Goal: Task Accomplishment & Management: Manage account settings

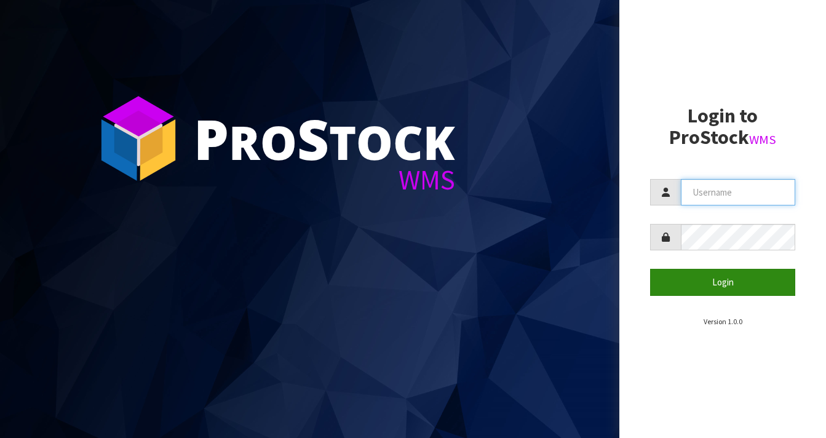
type input "[EMAIL_ADDRESS][DOMAIN_NAME]"
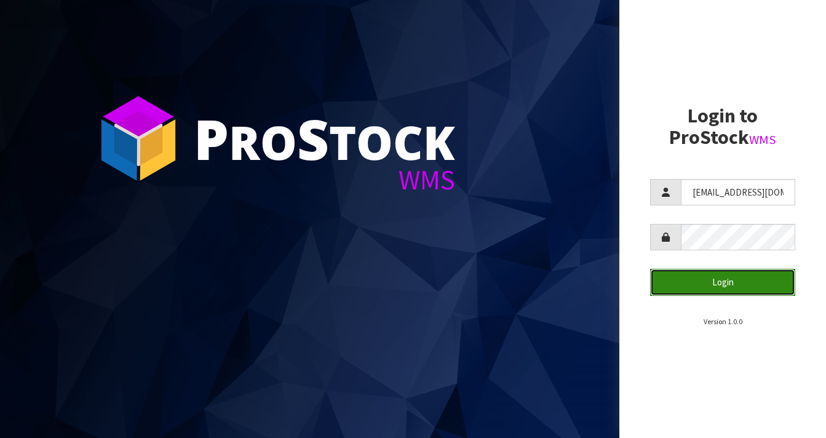
click at [718, 283] on button "Login" at bounding box center [722, 282] width 145 height 26
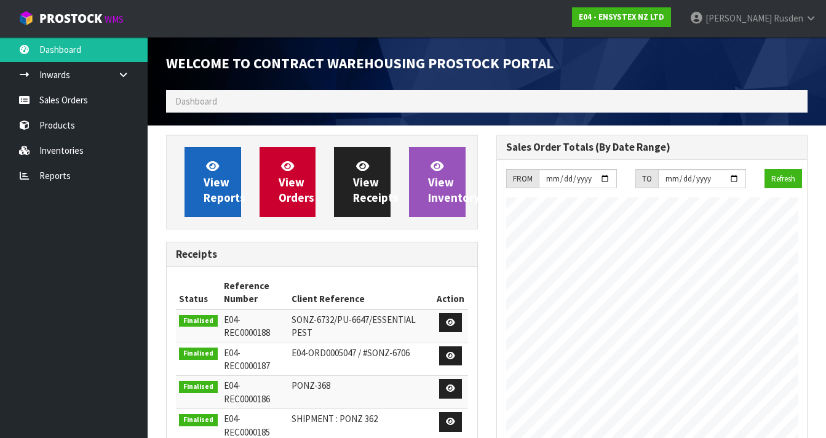
scroll to position [788, 330]
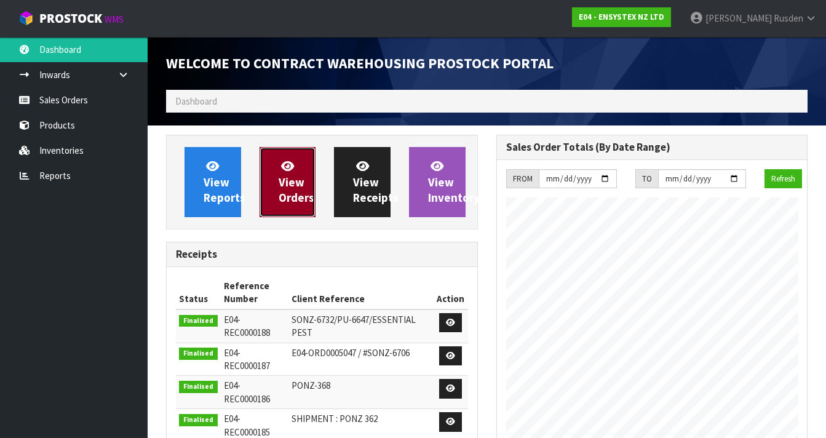
click at [284, 197] on span "View Orders" at bounding box center [297, 182] width 36 height 46
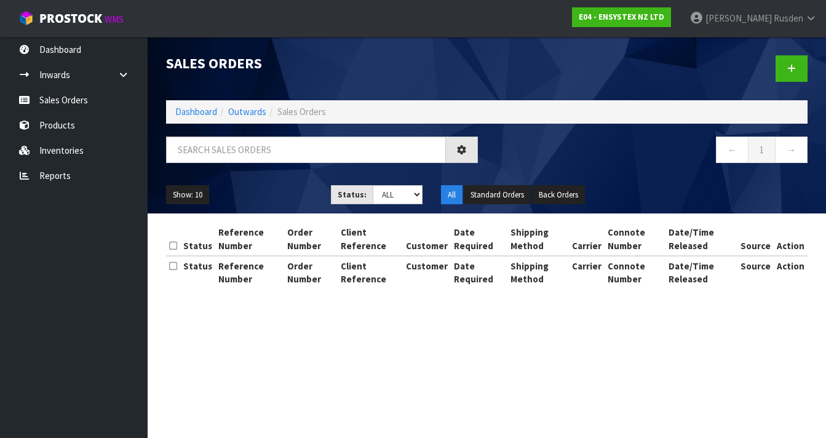
click at [64, 101] on div "Sales Orders Dashboard Outwards Sales Orders ← 1 → Show: 10 5 10 25 50 Status: …" at bounding box center [413, 155] width 826 height 311
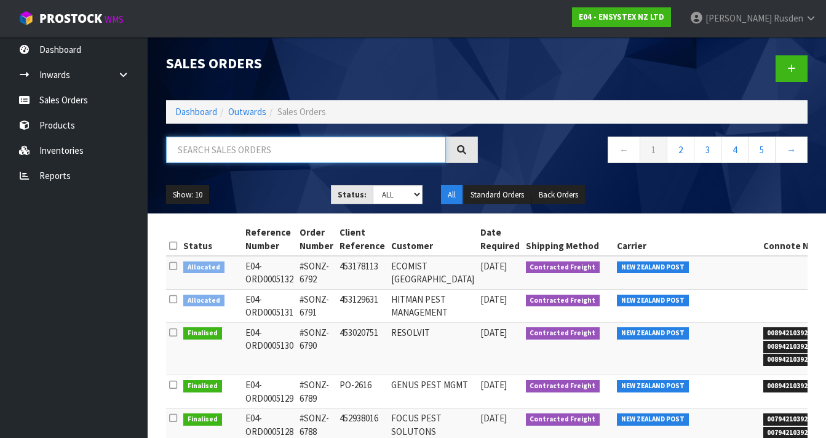
click at [217, 154] on input "text" at bounding box center [306, 150] width 280 height 26
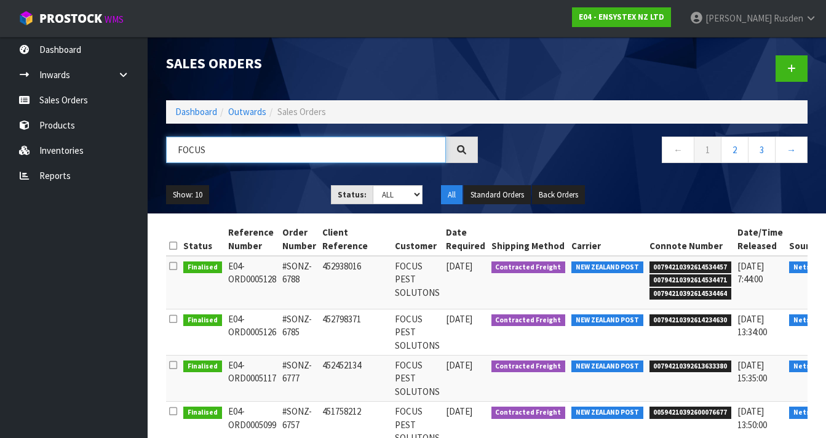
scroll to position [0, 12]
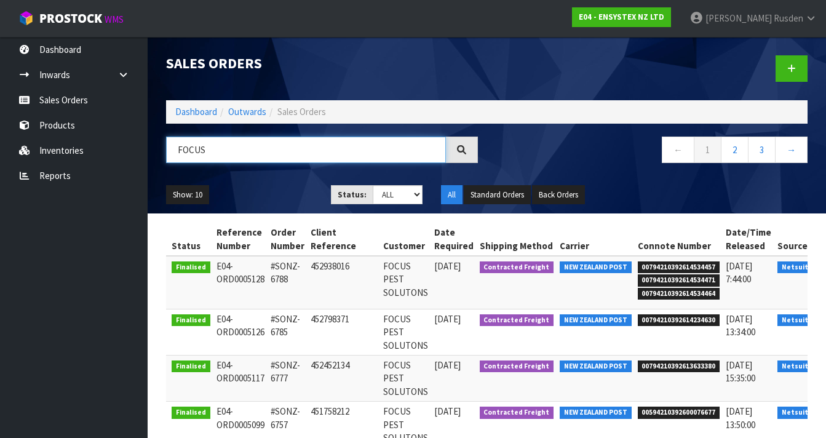
type input "FOCUS"
click at [825, 273] on icon at bounding box center [836, 269] width 9 height 8
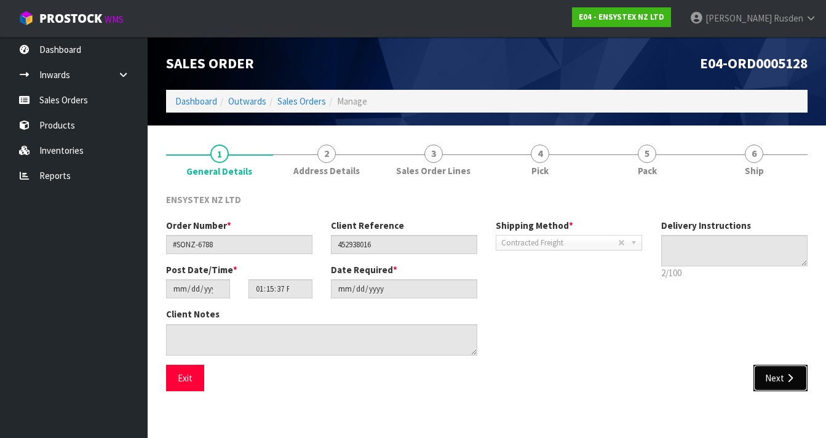
click at [782, 377] on button "Next" at bounding box center [780, 378] width 54 height 26
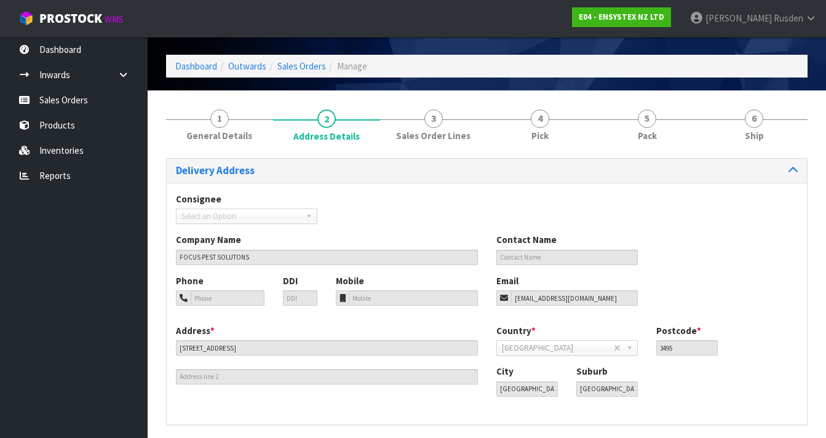
scroll to position [80, 0]
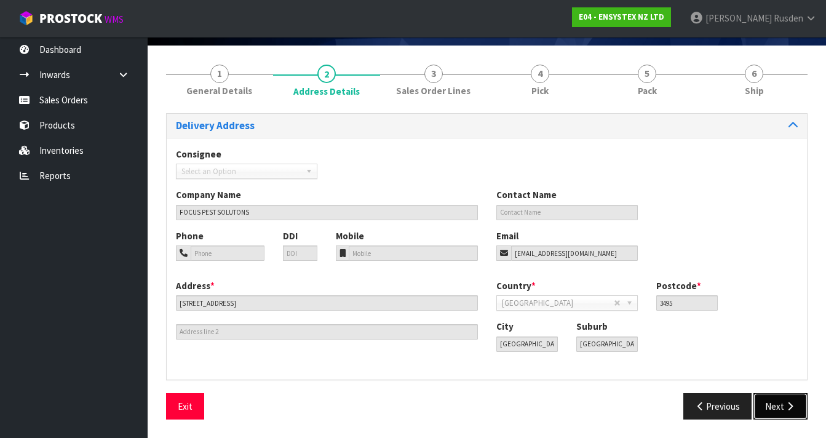
click at [782, 405] on button "Next" at bounding box center [780, 406] width 54 height 26
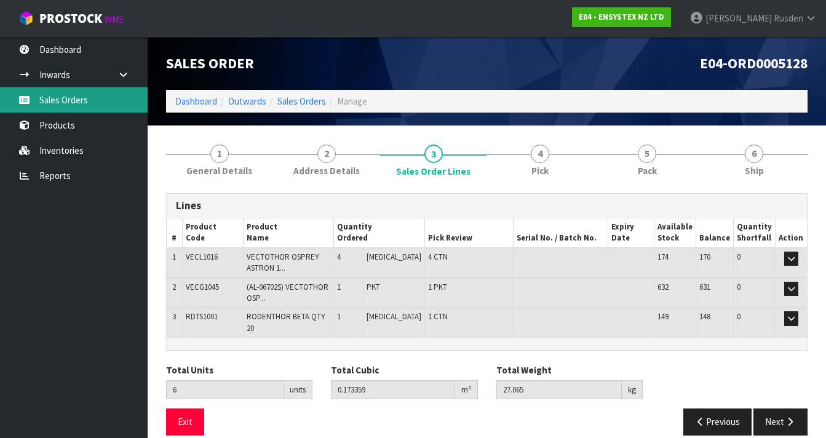
click at [54, 100] on link "Sales Orders" at bounding box center [74, 99] width 148 height 25
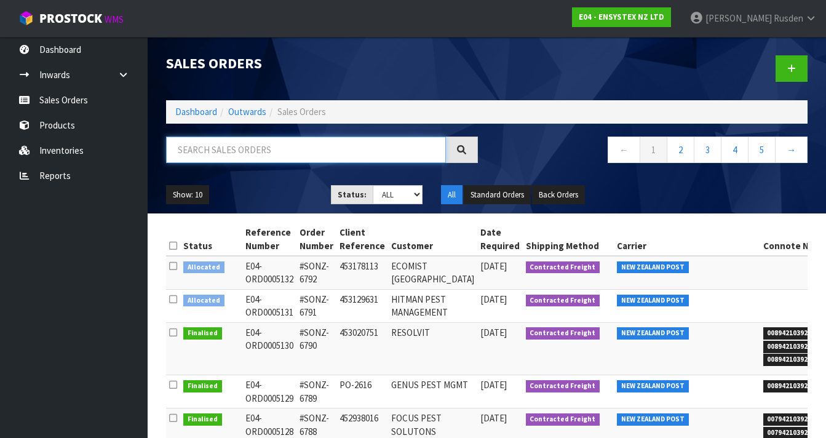
click at [204, 156] on input "text" at bounding box center [306, 150] width 280 height 26
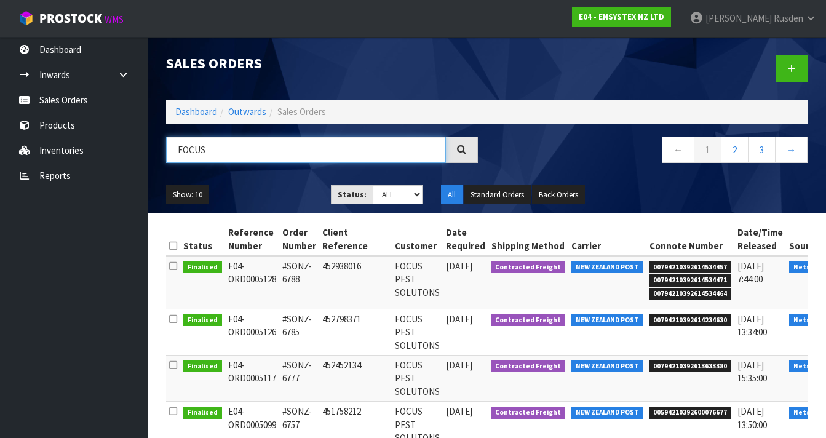
type input "FOCUS"
drag, startPoint x: 619, startPoint y: 337, endPoint x: 681, endPoint y: 336, distance: 62.1
click at [682, 327] on span "00794210392614234630" at bounding box center [691, 320] width 82 height 12
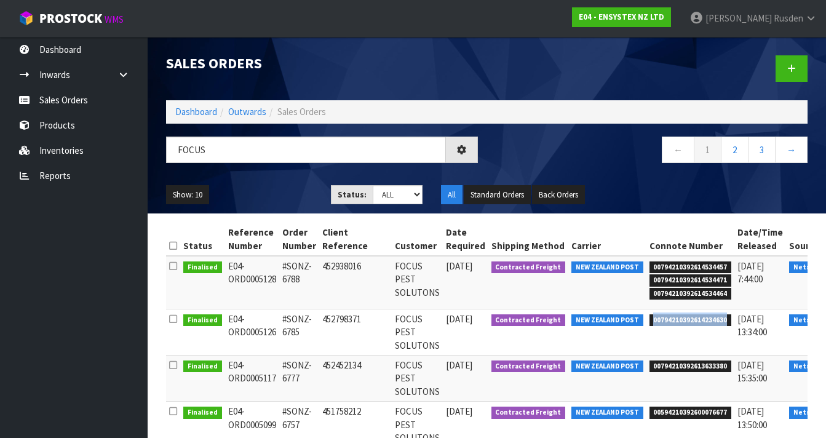
drag, startPoint x: 690, startPoint y: 340, endPoint x: 614, endPoint y: 343, distance: 75.7
click at [650, 327] on span "00794210392614234630" at bounding box center [691, 320] width 82 height 12
copy span "00794210392614234630"
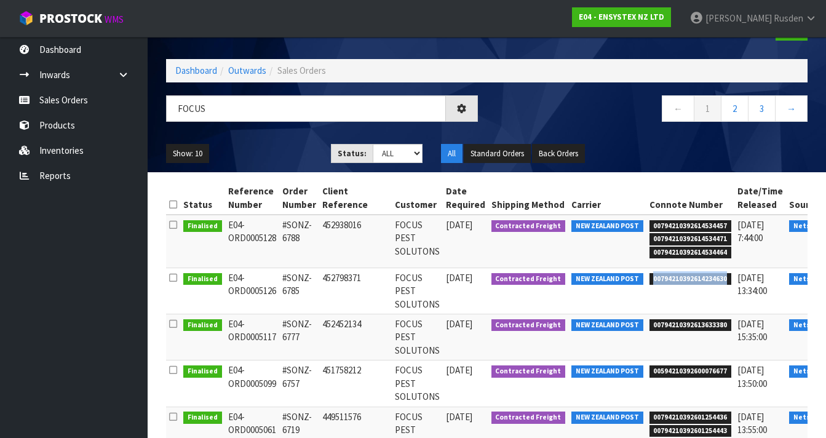
scroll to position [42, 0]
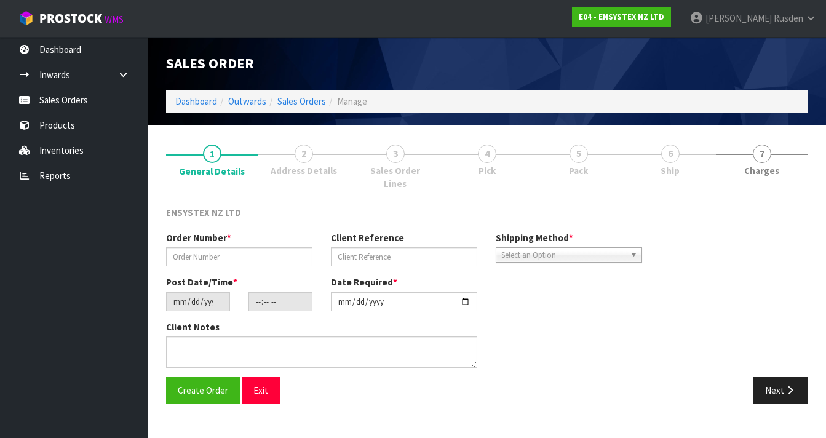
type input "#SONZ-6777"
type input "452452134"
type input "[DATE]"
type input "10:30:16.000"
type input "[DATE]"
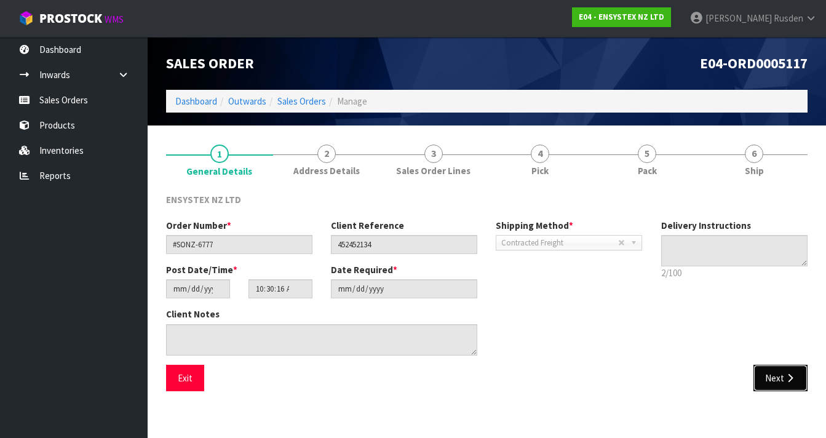
click at [789, 380] on icon "button" at bounding box center [790, 377] width 12 height 9
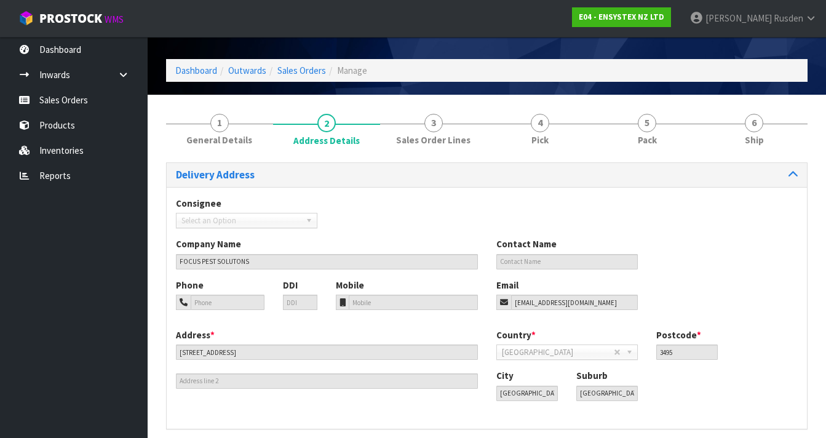
scroll to position [80, 0]
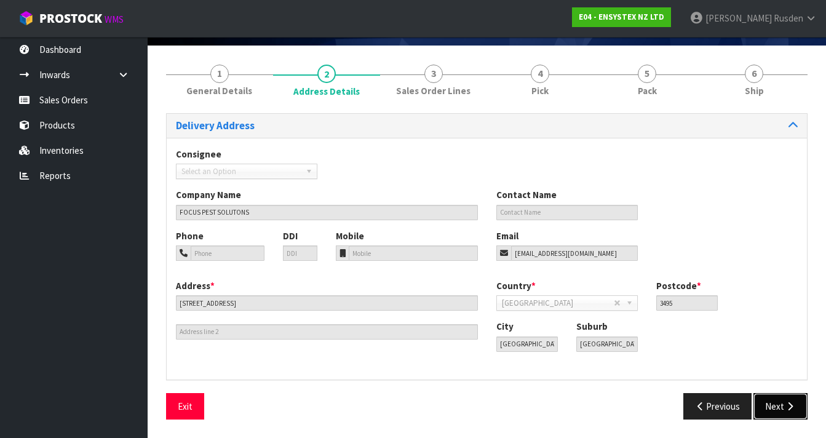
click at [773, 409] on button "Next" at bounding box center [780, 406] width 54 height 26
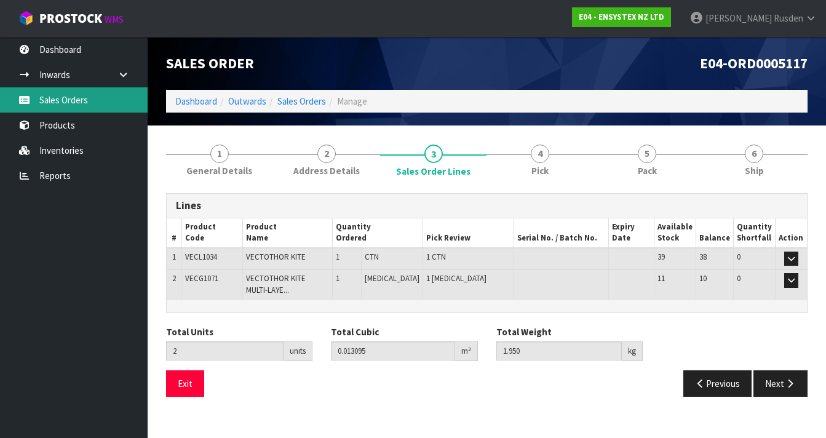
click at [56, 101] on link "Sales Orders" at bounding box center [74, 99] width 148 height 25
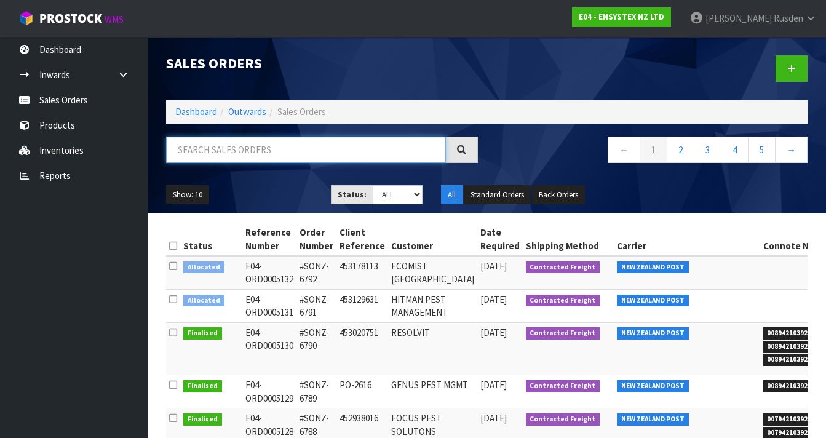
click at [178, 145] on input "text" at bounding box center [306, 150] width 280 height 26
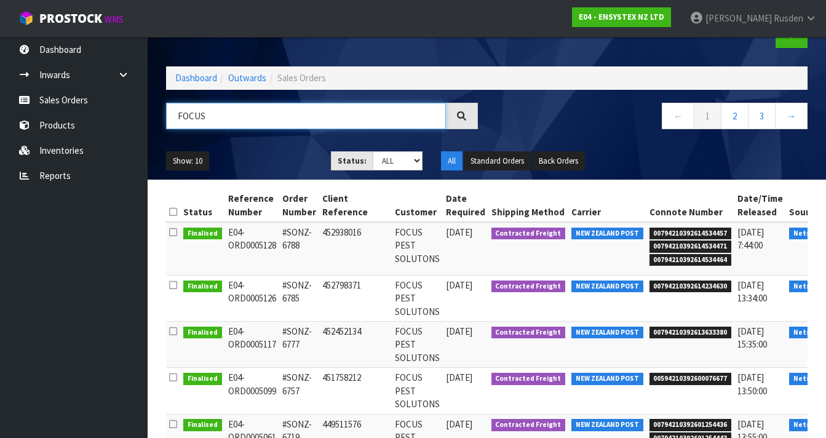
scroll to position [36, 0]
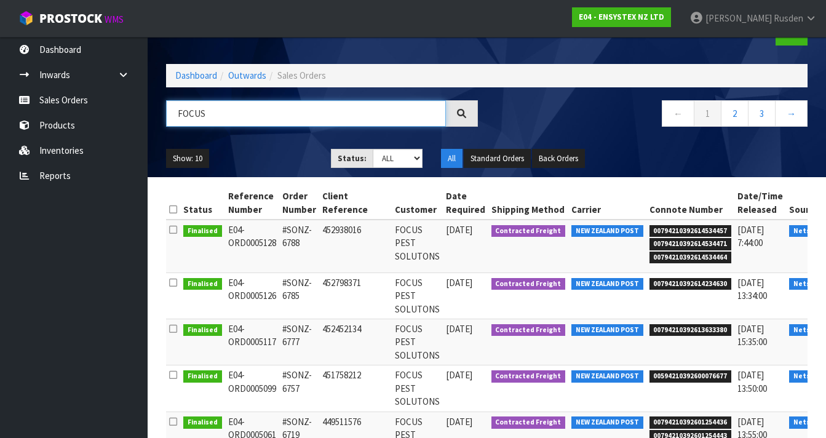
type input "FOCUS"
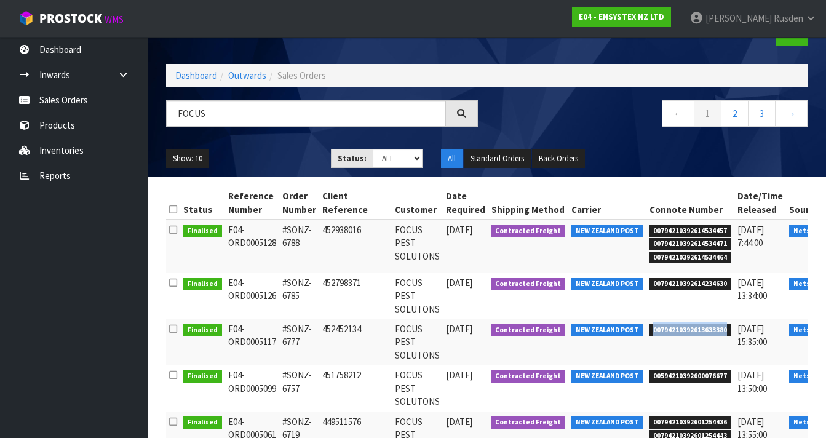
drag, startPoint x: 616, startPoint y: 351, endPoint x: 691, endPoint y: 351, distance: 74.4
click at [691, 336] on span "00794210392613633380" at bounding box center [691, 330] width 82 height 12
copy span "00794210392613633380"
